Goal: Check status: Check status

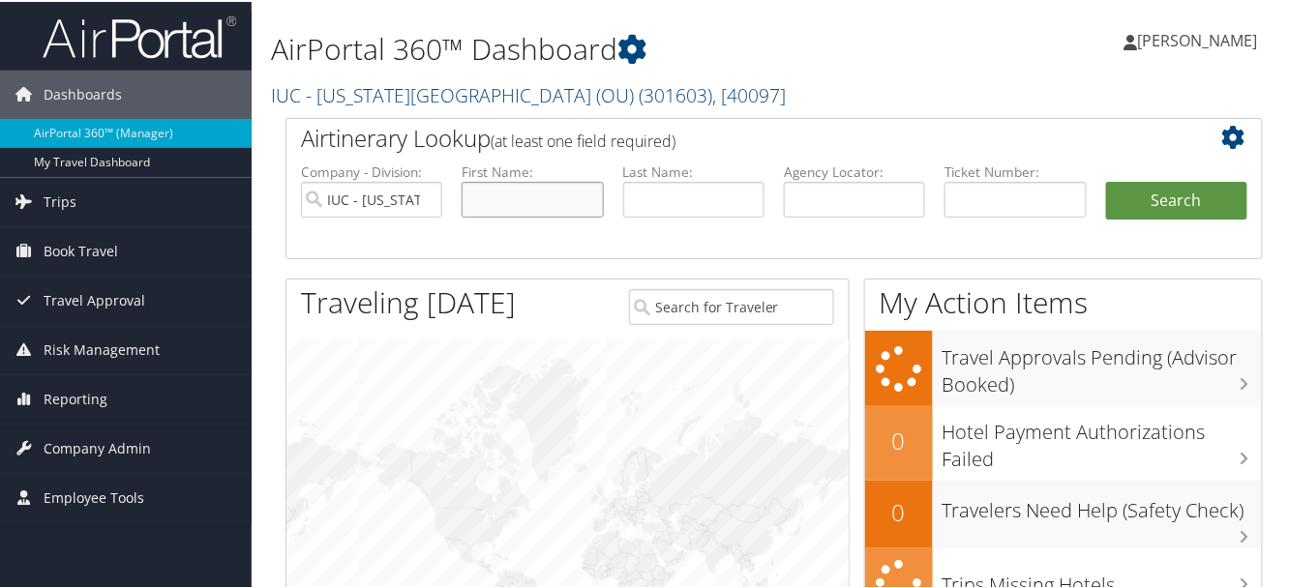
click at [534, 199] on input "text" at bounding box center [531, 198] width 141 height 36
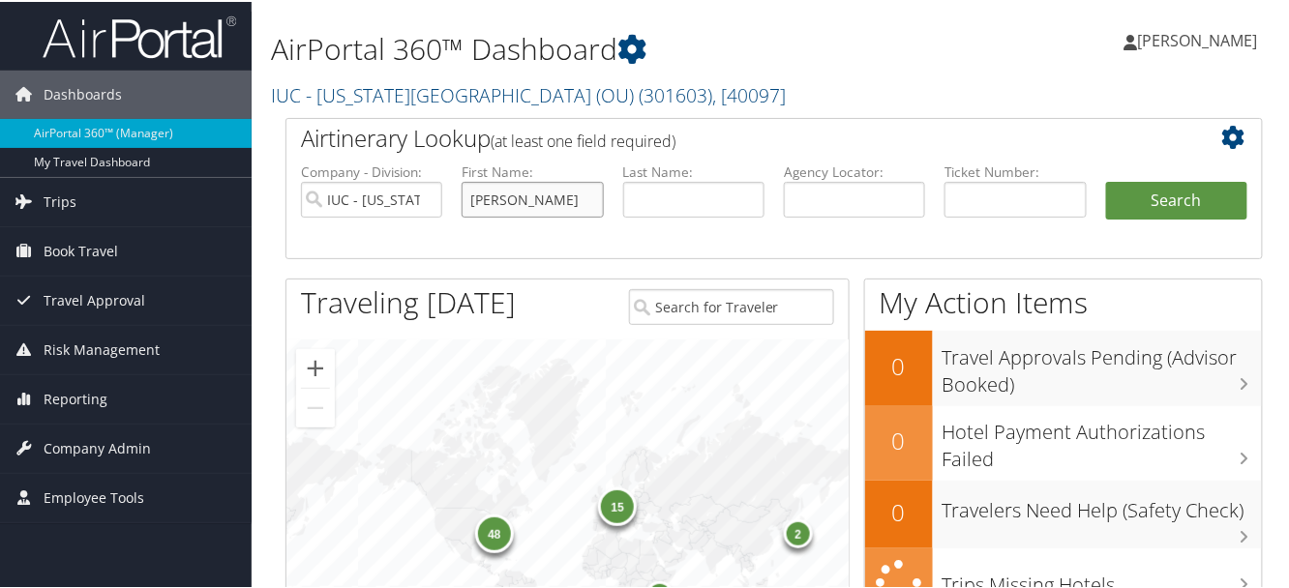
type input "[PERSON_NAME]"
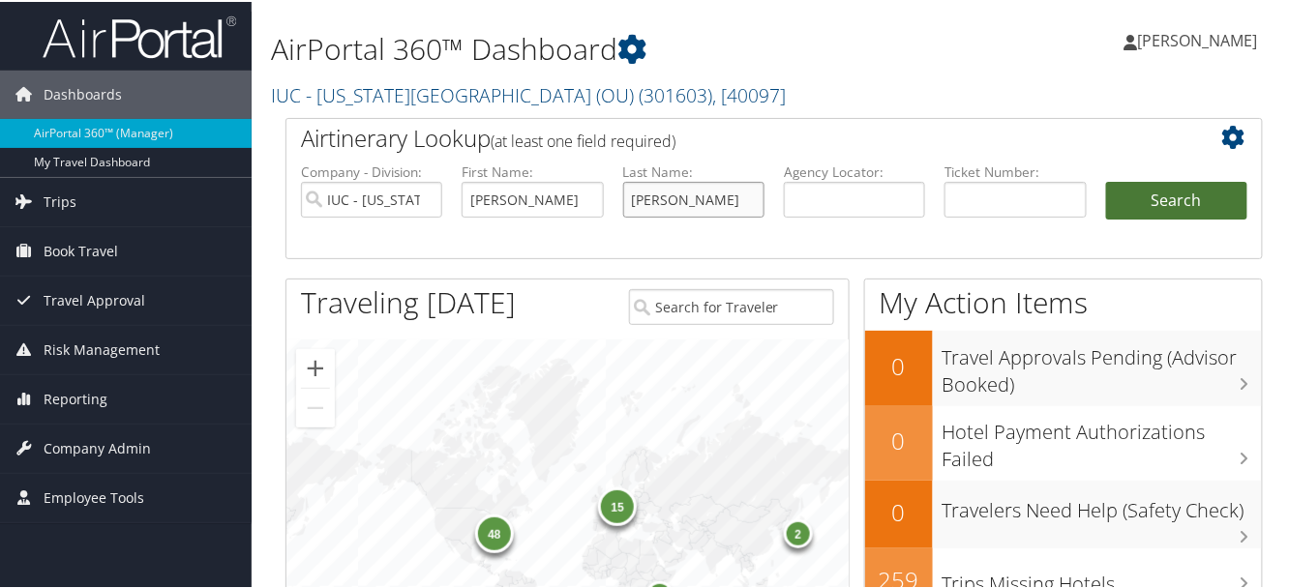
type input "[PERSON_NAME]"
click at [1157, 197] on button "Search" at bounding box center [1176, 199] width 141 height 39
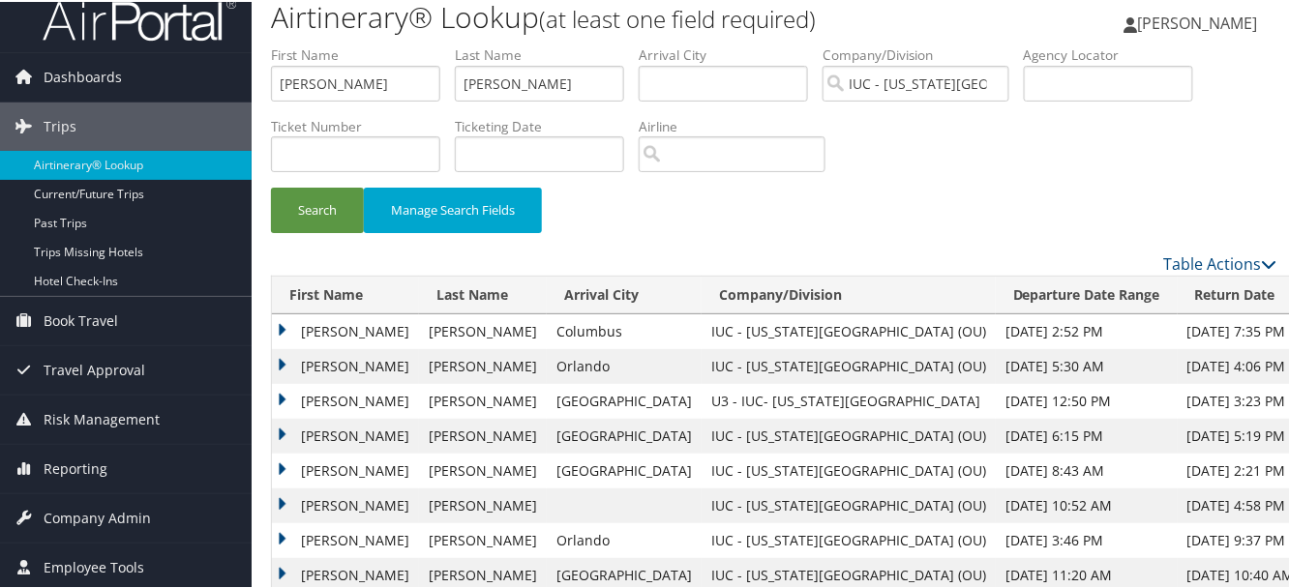
scroll to position [18, 0]
click at [281, 358] on td "JULIE SARNO" at bounding box center [345, 363] width 147 height 35
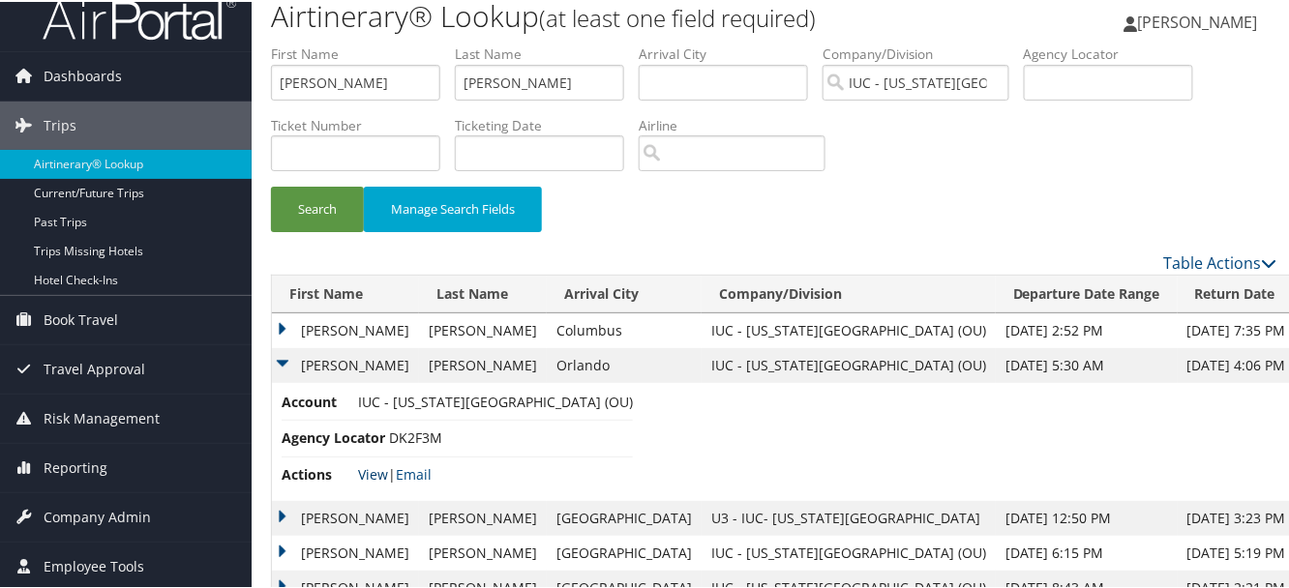
click at [373, 470] on link "View" at bounding box center [373, 472] width 30 height 18
click at [278, 325] on td "JULIE SARNO" at bounding box center [345, 329] width 147 height 35
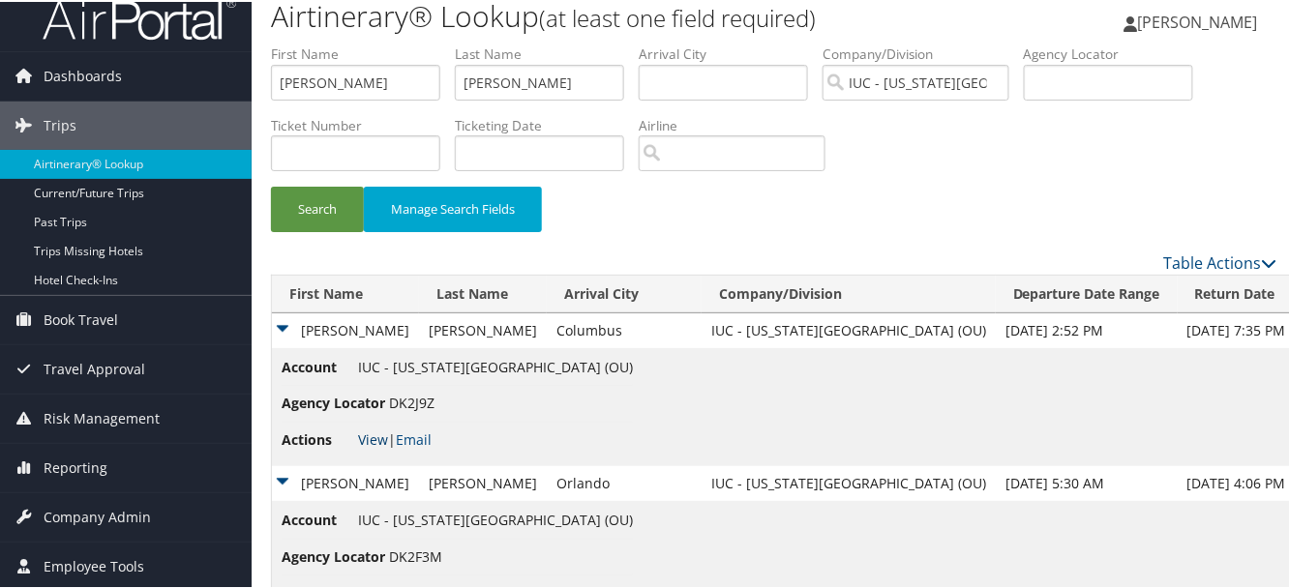
click at [368, 440] on link "View" at bounding box center [373, 438] width 30 height 18
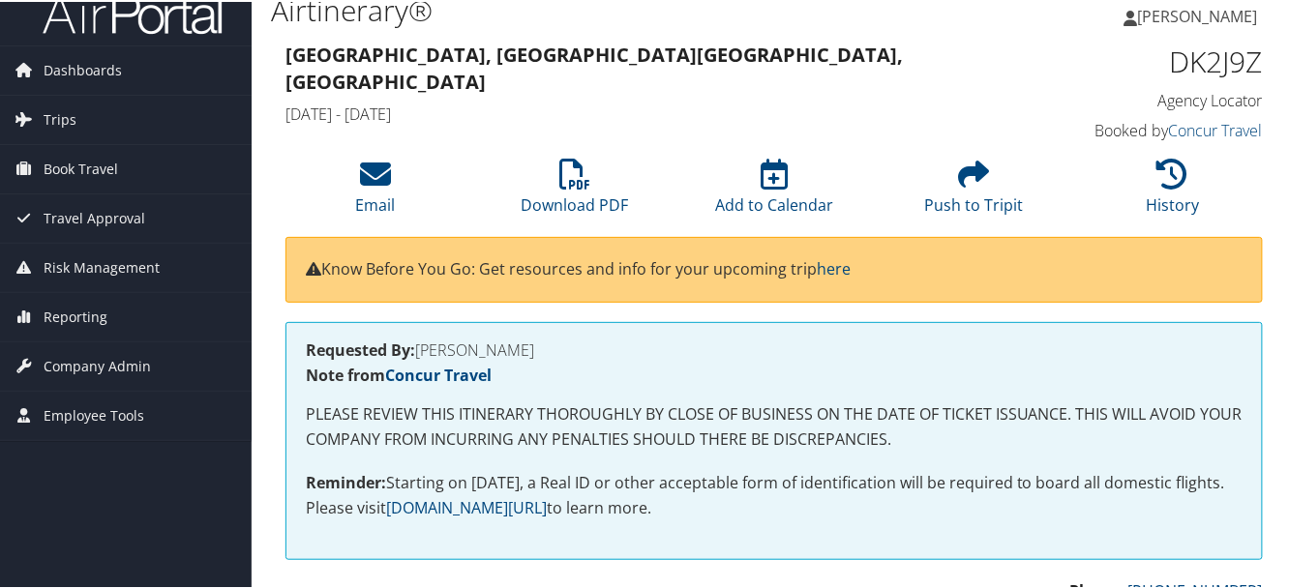
scroll to position [24, 0]
click at [565, 174] on icon at bounding box center [574, 172] width 31 height 31
